Goal: Navigation & Orientation: Find specific page/section

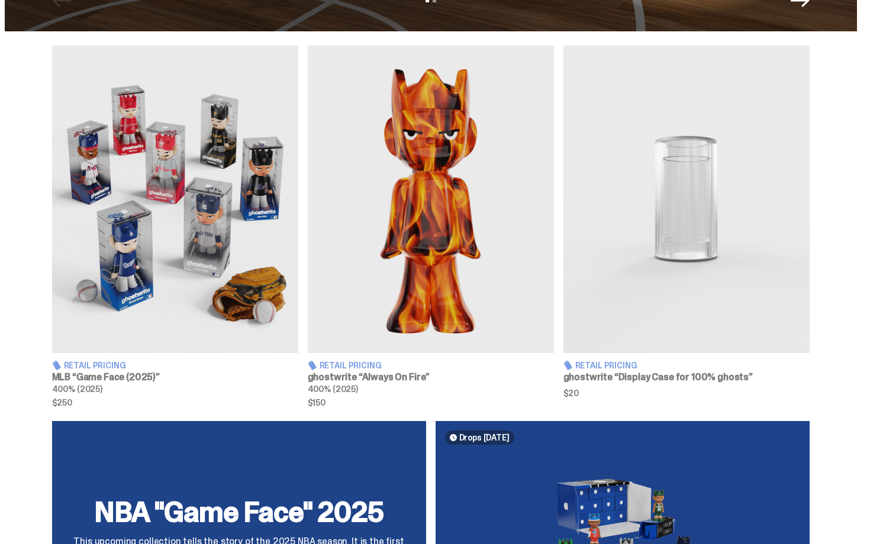
scroll to position [391, 0]
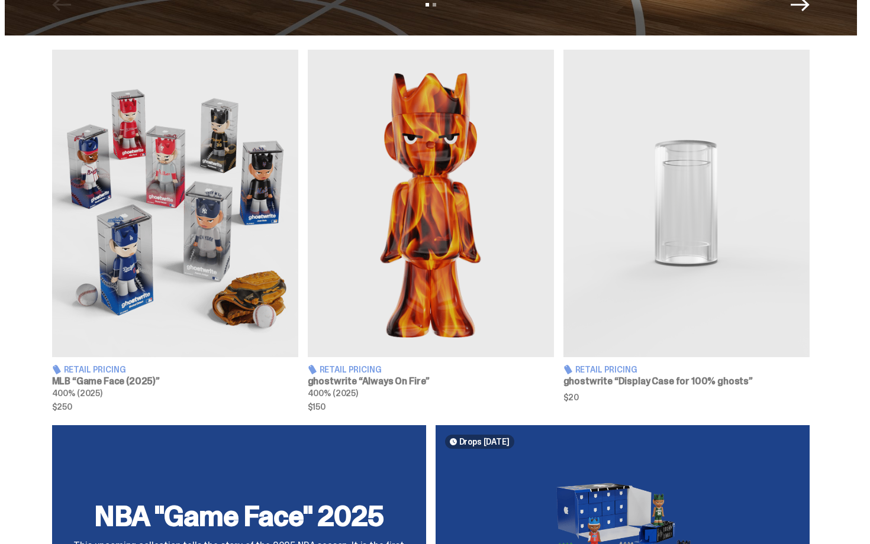
click at [202, 198] on img at bounding box center [175, 204] width 246 height 308
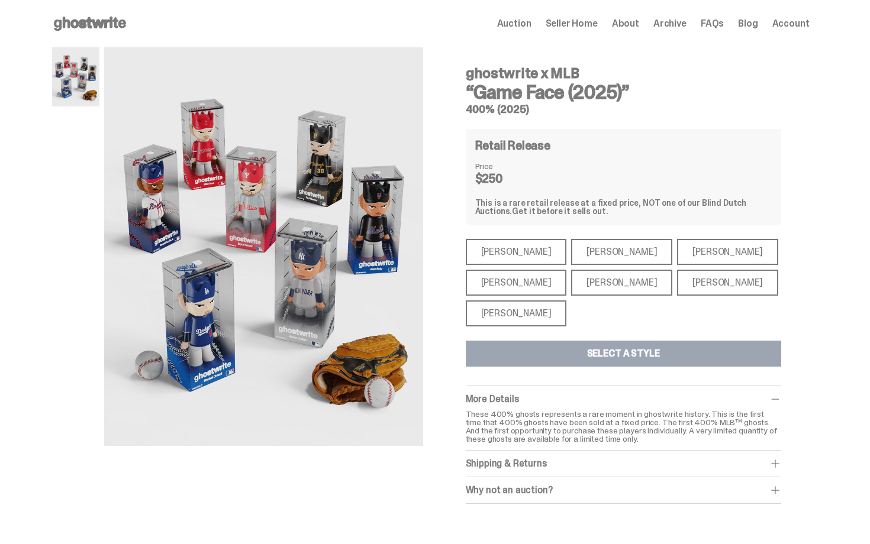
click at [491, 258] on div "Mike Trout" at bounding box center [516, 252] width 101 height 26
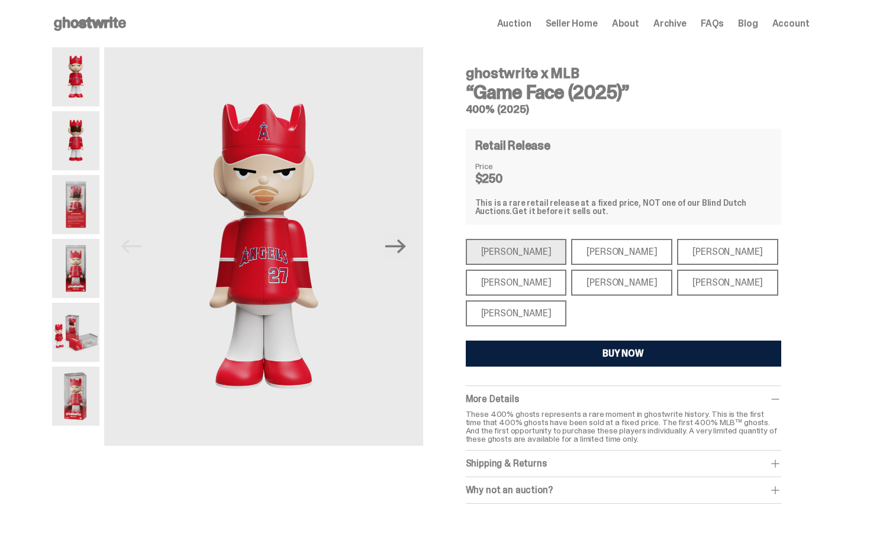
click at [589, 252] on div "Paul Skenes" at bounding box center [621, 252] width 101 height 26
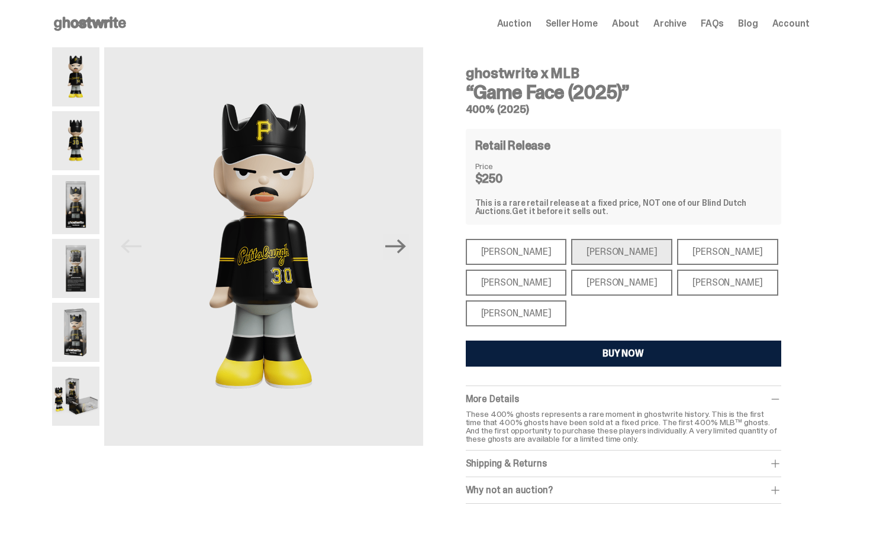
click at [536, 314] on div "Shohei Ohtani" at bounding box center [516, 314] width 101 height 26
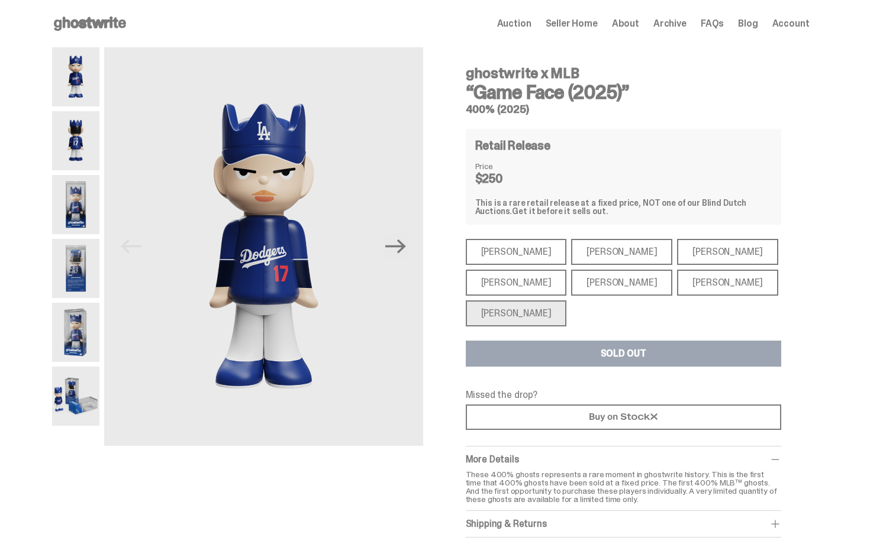
click at [677, 243] on div "Ronald Acuña Jr." at bounding box center [727, 252] width 101 height 26
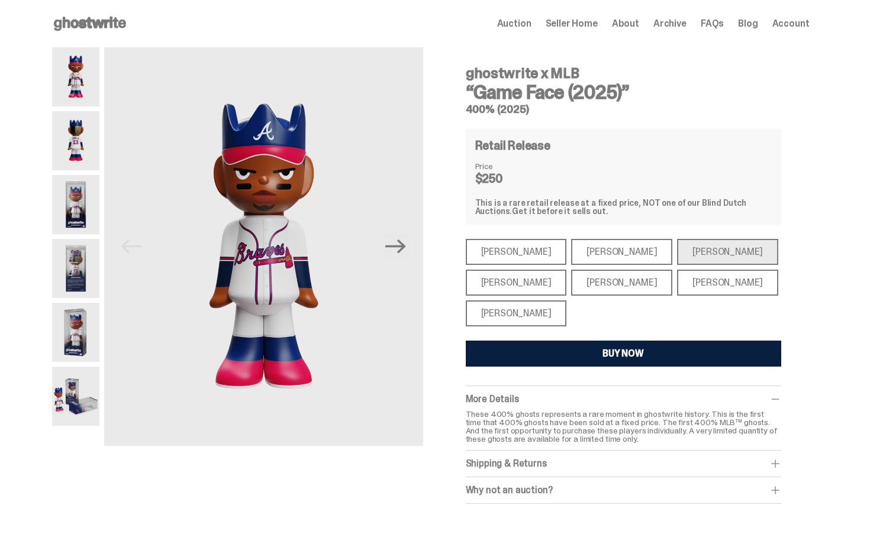
click at [677, 278] on div "Juan Soto" at bounding box center [727, 283] width 101 height 26
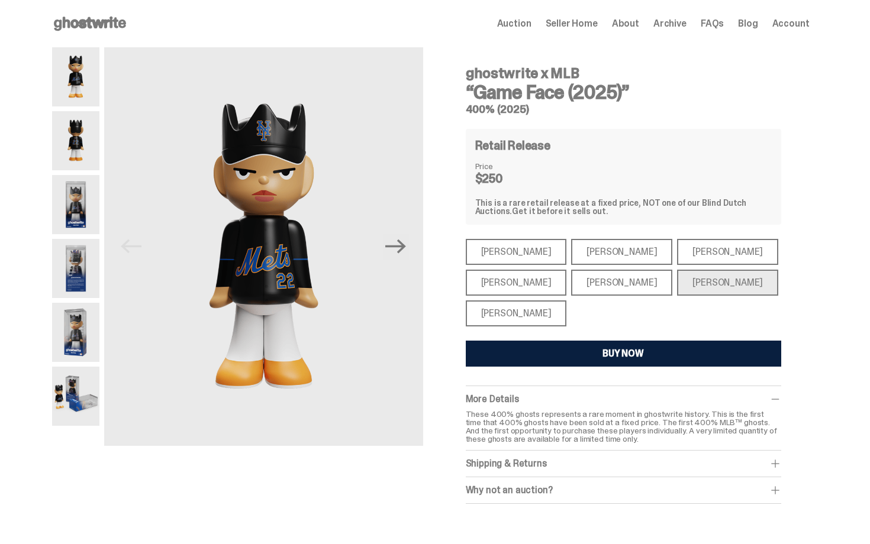
click at [592, 284] on div "Bryce Harper" at bounding box center [621, 283] width 101 height 26
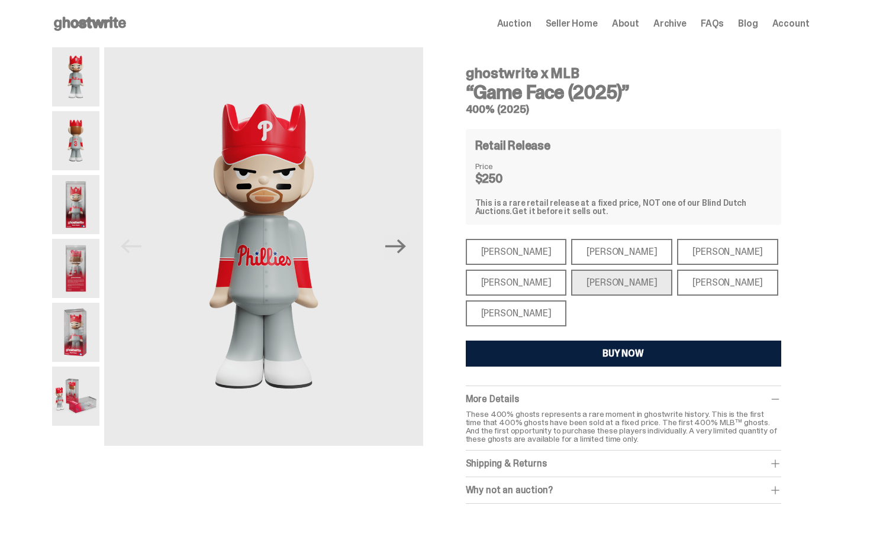
click at [524, 284] on div "Aaron Judge" at bounding box center [516, 283] width 101 height 26
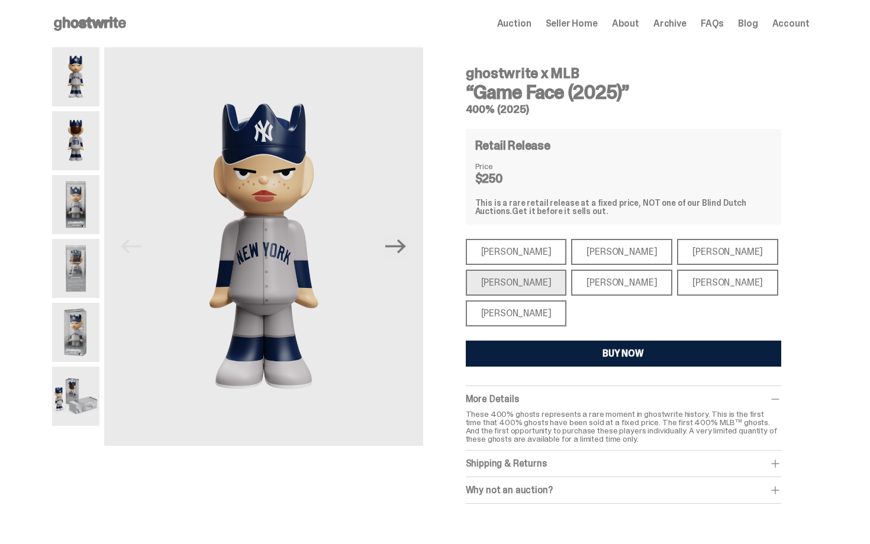
click at [529, 27] on span "Auction" at bounding box center [514, 23] width 34 height 9
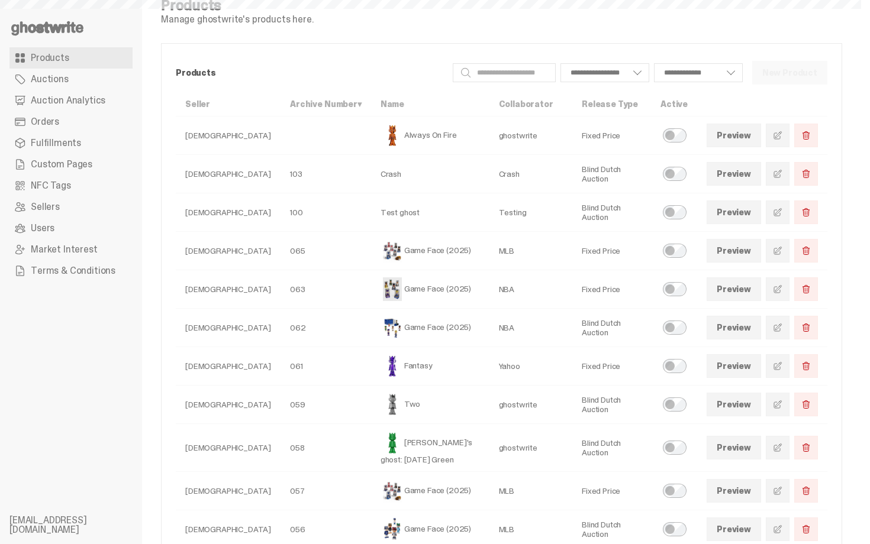
select select
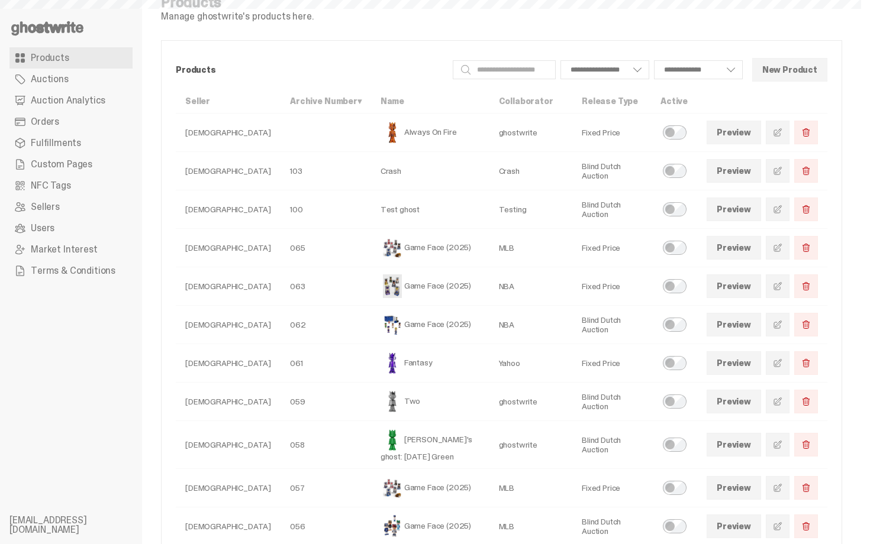
click at [38, 125] on span "Orders" at bounding box center [45, 121] width 28 height 9
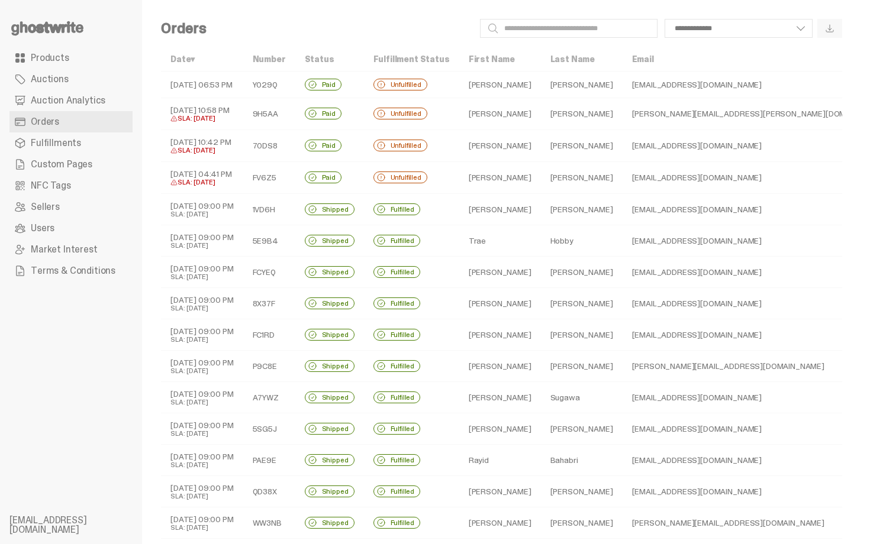
click at [473, 85] on td "Maura" at bounding box center [500, 85] width 82 height 27
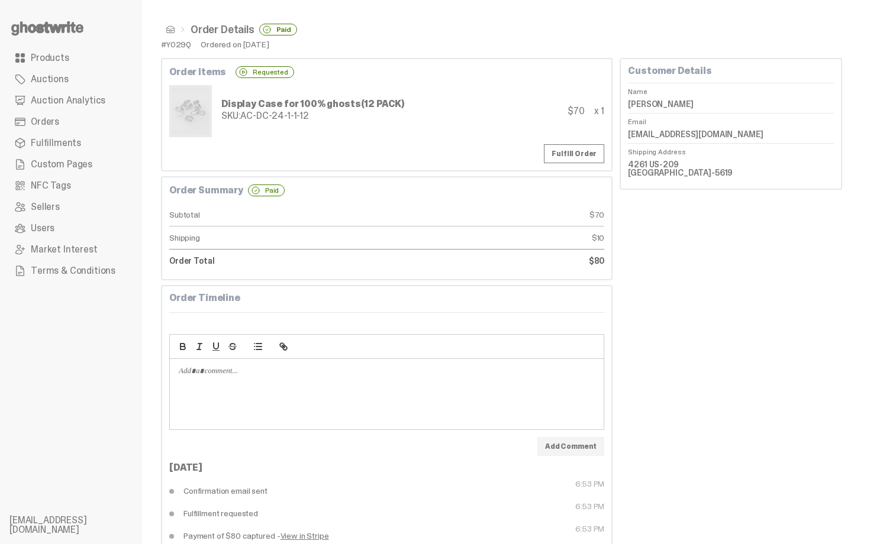
click at [105, 56] on link "Products" at bounding box center [70, 57] width 123 height 21
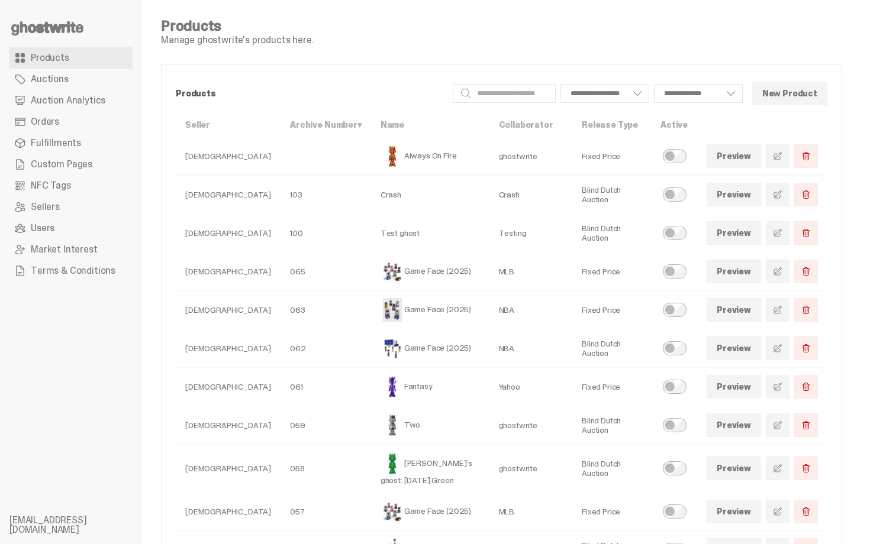
click at [71, 22] on icon at bounding box center [47, 28] width 76 height 19
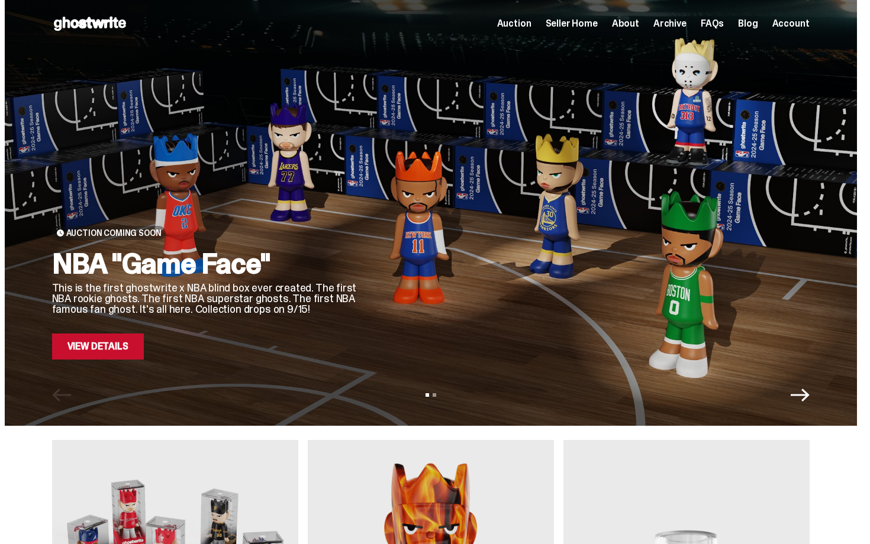
click at [112, 342] on link "View Details" at bounding box center [98, 347] width 92 height 26
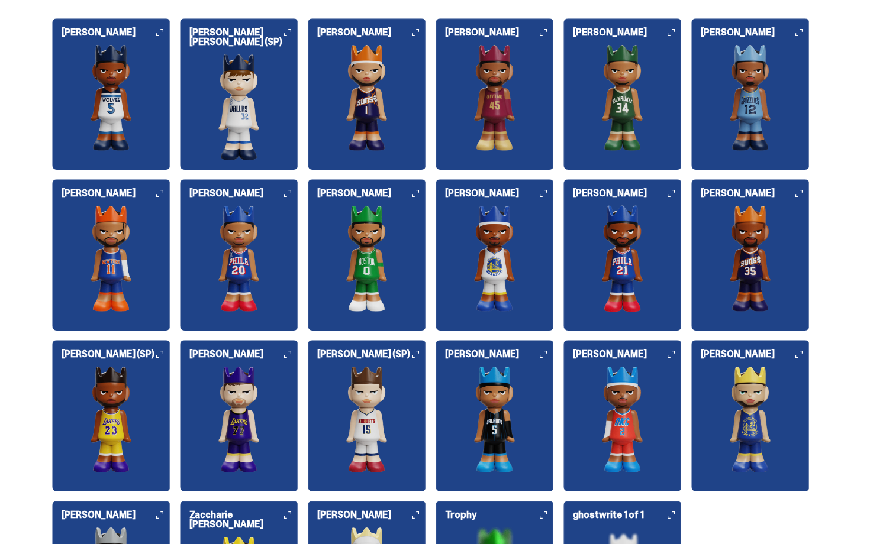
scroll to position [1264, 0]
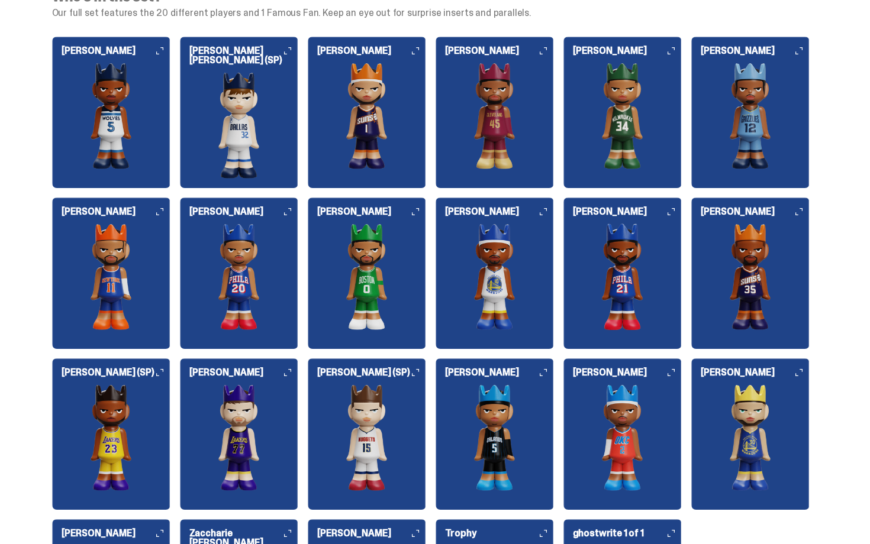
drag, startPoint x: 869, startPoint y: 252, endPoint x: 869, endPoint y: 162, distance: 90.6
click at [415, 372] on icon at bounding box center [415, 372] width 7 height 7
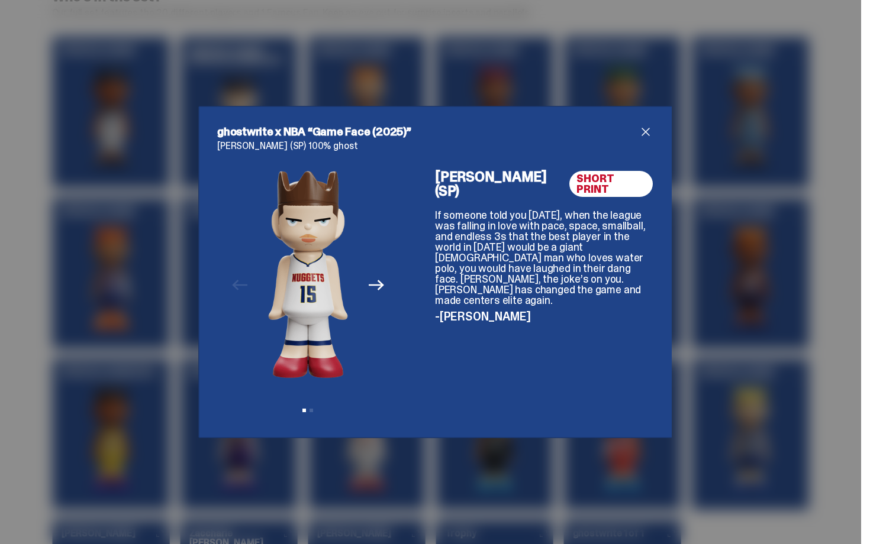
click at [685, 142] on div "ghostwrite x NBA “Game Face (2025)” [PERSON_NAME] (SP) 100% ghost Previous Next…" at bounding box center [435, 272] width 870 height 544
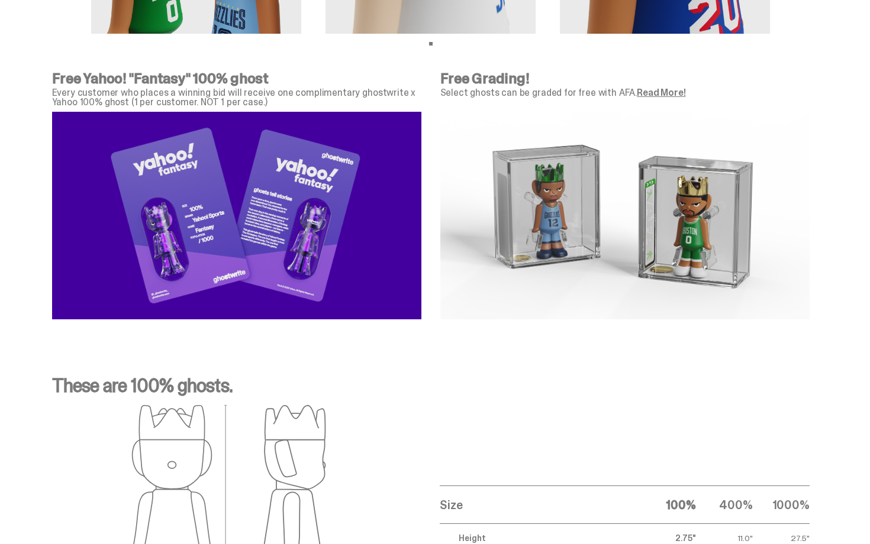
scroll to position [4373, 0]
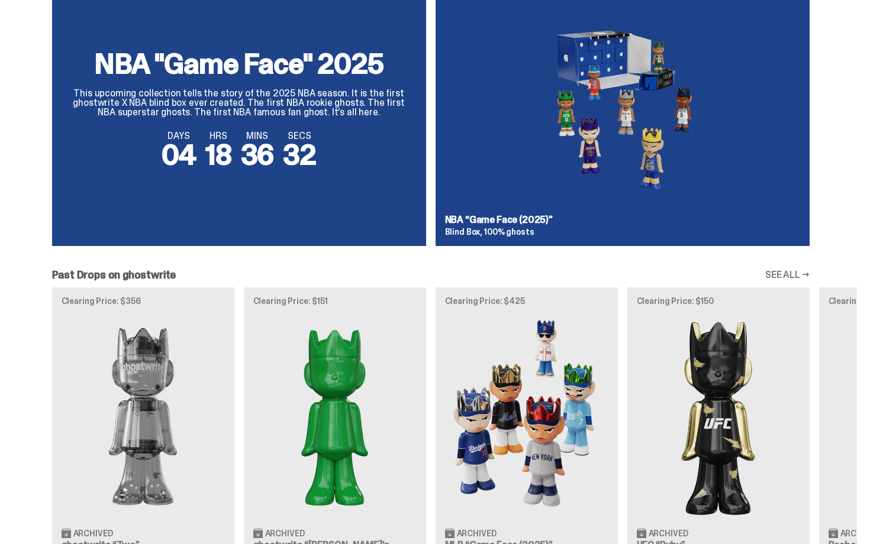
scroll to position [803, 0]
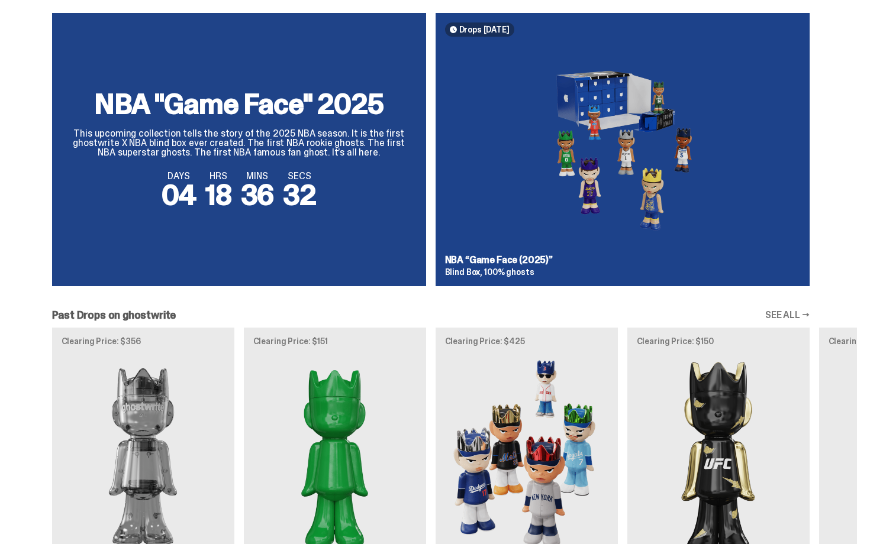
drag, startPoint x: 869, startPoint y: 308, endPoint x: 853, endPoint y: -21, distance: 329.5
